Goal: Use online tool/utility

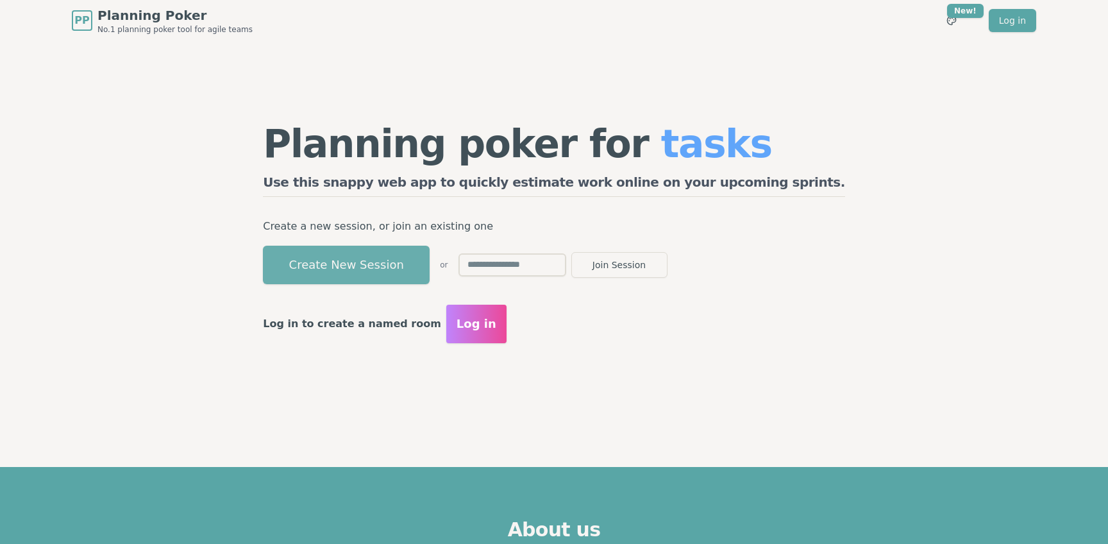
click at [430, 266] on button "Create New Session" at bounding box center [346, 265] width 167 height 38
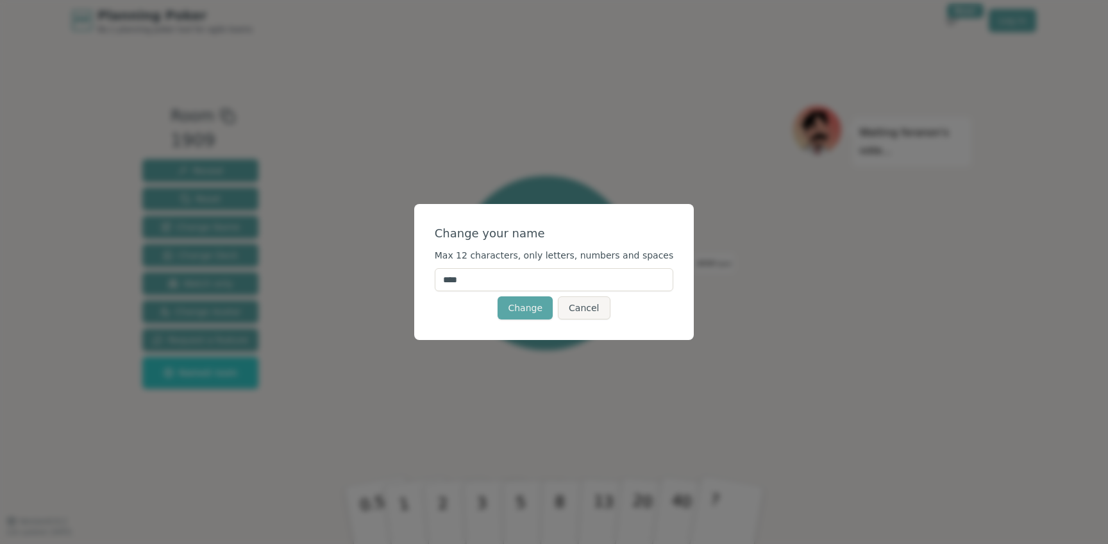
click at [508, 274] on input "****" at bounding box center [554, 279] width 239 height 23
type input "*******"
click button "Change" at bounding box center [524, 307] width 55 height 23
